Goal: Task Accomplishment & Management: Use online tool/utility

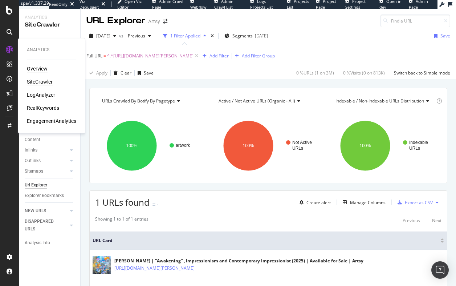
click at [36, 67] on div "Overview" at bounding box center [37, 68] width 21 height 7
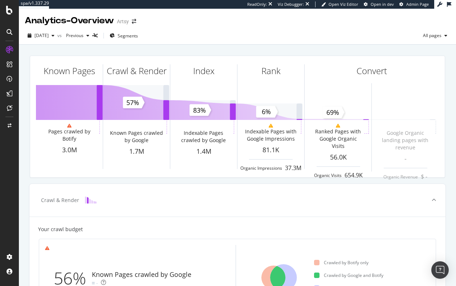
click at [12, 80] on icon at bounding box center [10, 79] width 6 height 6
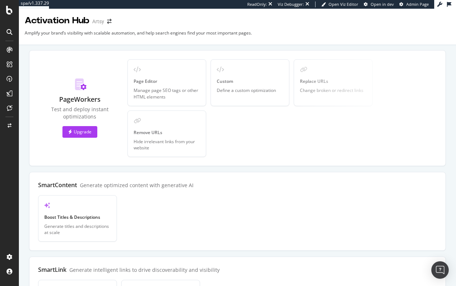
click at [9, 92] on icon at bounding box center [10, 93] width 6 height 6
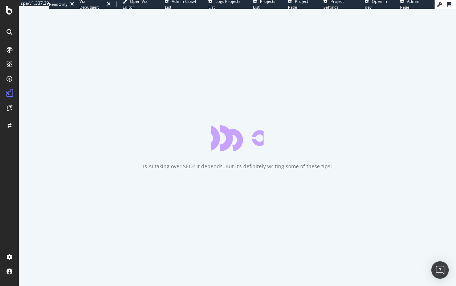
click at [11, 79] on icon at bounding box center [10, 79] width 6 height 6
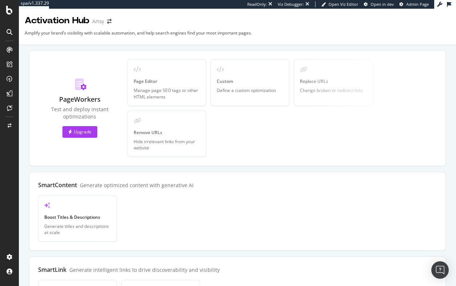
click at [259, 169] on div "PageWorkers Test and deploy instant optimizations Upgrade Page Editor Manage pa…" at bounding box center [237, 276] width 416 height 452
